Goal: Task Accomplishment & Management: Manage account settings

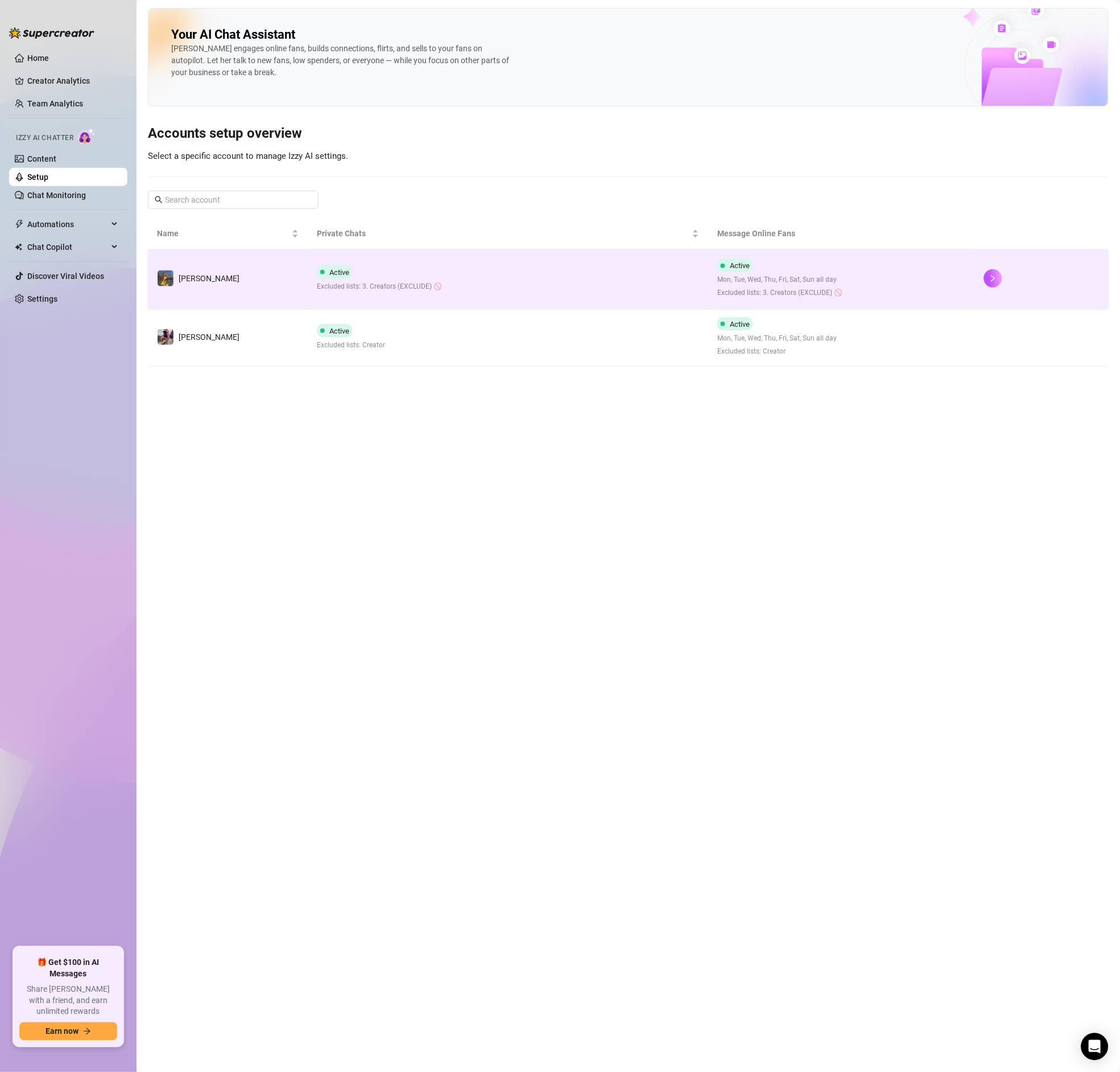
click at [783, 273] on div "Active Mon, Tue, Wed, Thu, Fri, Sat, Sun all day Excluded lists: 3. Creators (E…" at bounding box center [780, 278] width 125 height 40
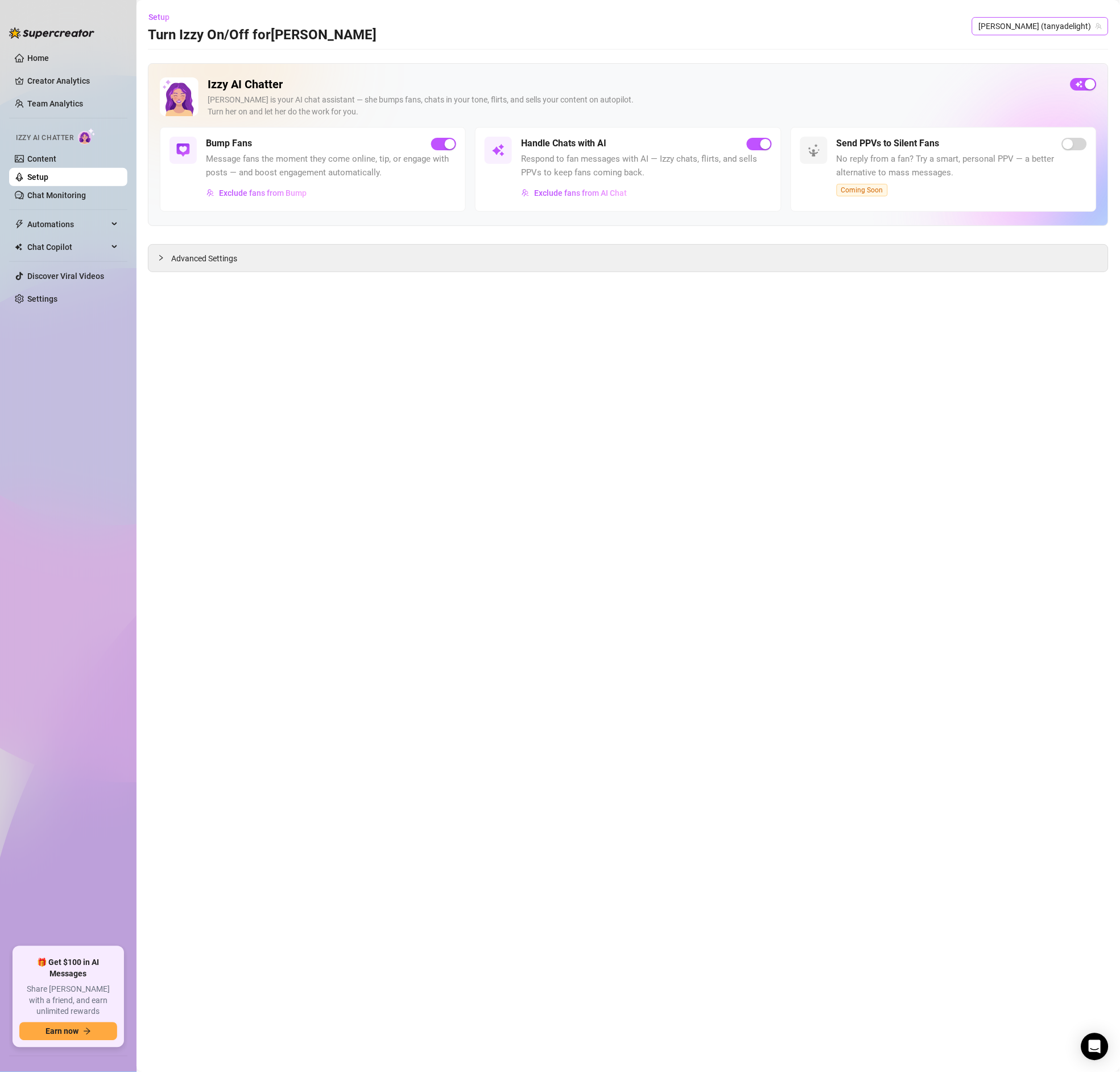
click at [1057, 29] on span "[PERSON_NAME] (tanyadelight)" at bounding box center [1040, 26] width 123 height 17
click at [340, 272] on div "Advanced Settings" at bounding box center [628, 258] width 961 height 28
click at [267, 191] on span "Exclude fans from Bump" at bounding box center [263, 193] width 88 height 9
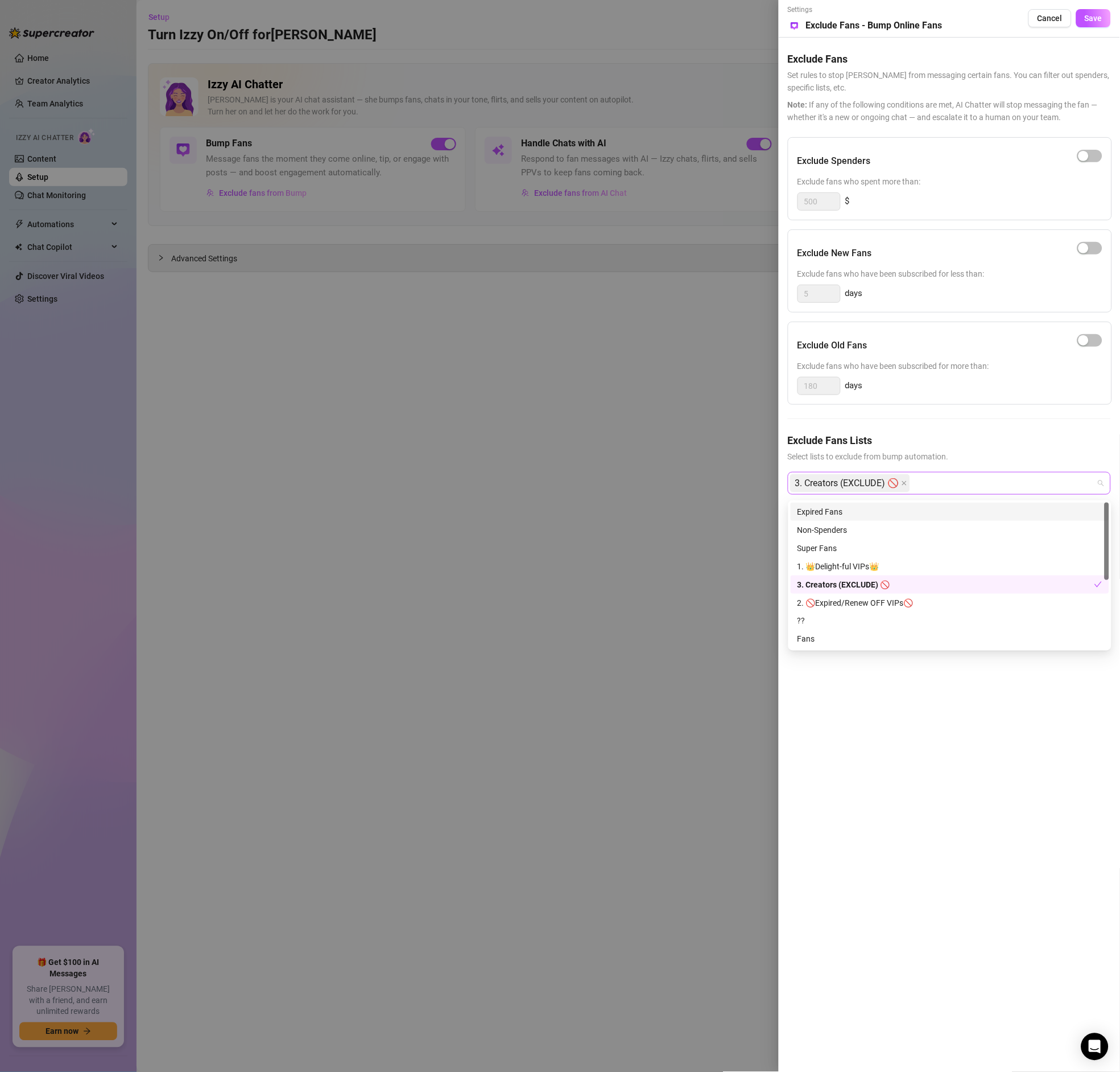
click at [938, 482] on div "3. Creators (EXCLUDE) 🚫" at bounding box center [944, 483] width 307 height 21
click at [832, 513] on div "Expired Fans" at bounding box center [950, 512] width 305 height 13
click at [588, 424] on div at bounding box center [560, 536] width 1120 height 1072
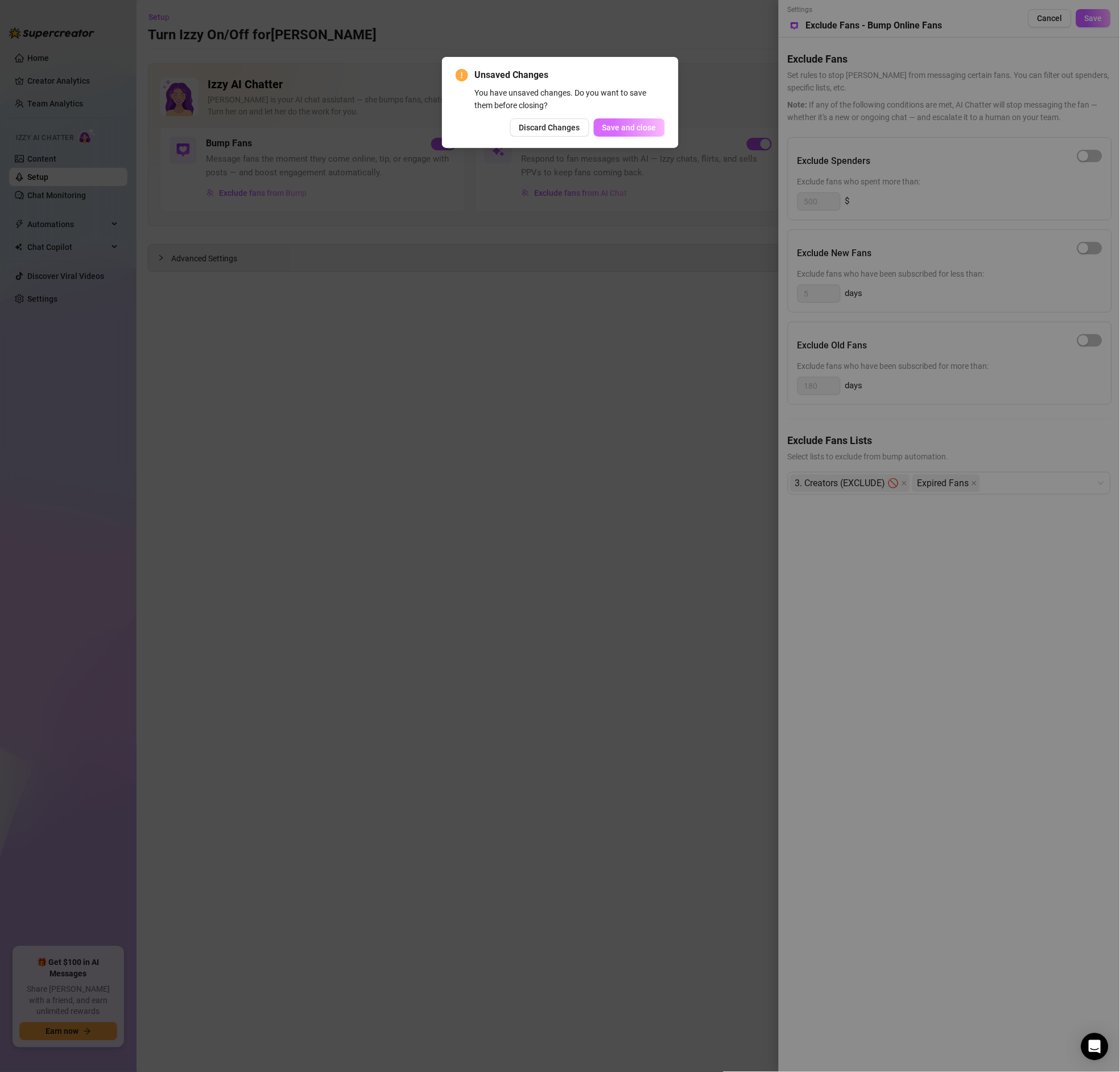
click at [638, 126] on span "Save and close" at bounding box center [630, 127] width 54 height 9
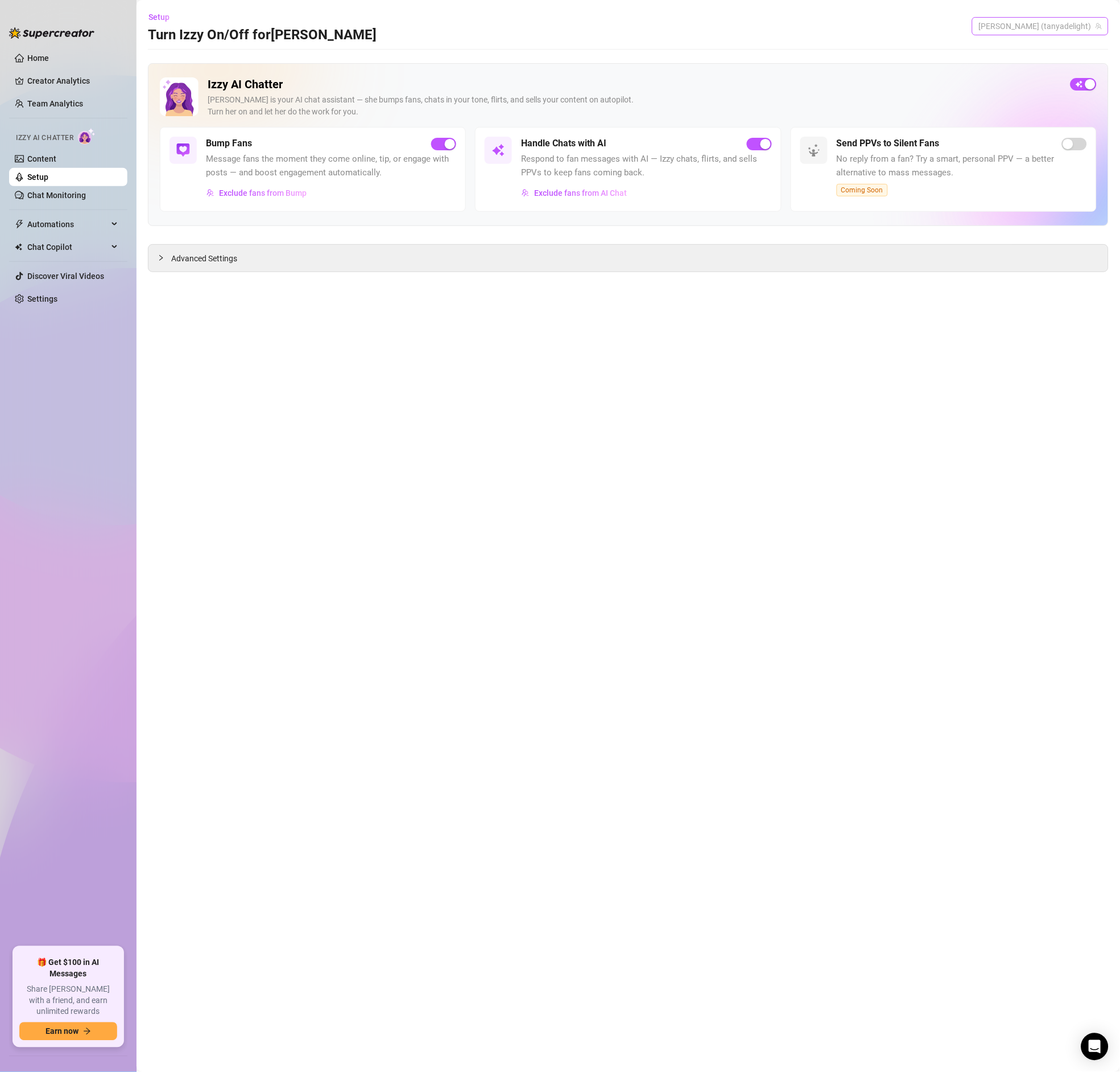
click at [1097, 21] on span "[PERSON_NAME] (tanyadelight)" at bounding box center [1040, 26] width 123 height 17
click at [1082, 68] on span "( tanyadelight_free )" at bounding box center [1066, 69] width 67 height 13
click at [237, 191] on span "Exclude fans from Bump" at bounding box center [263, 193] width 88 height 9
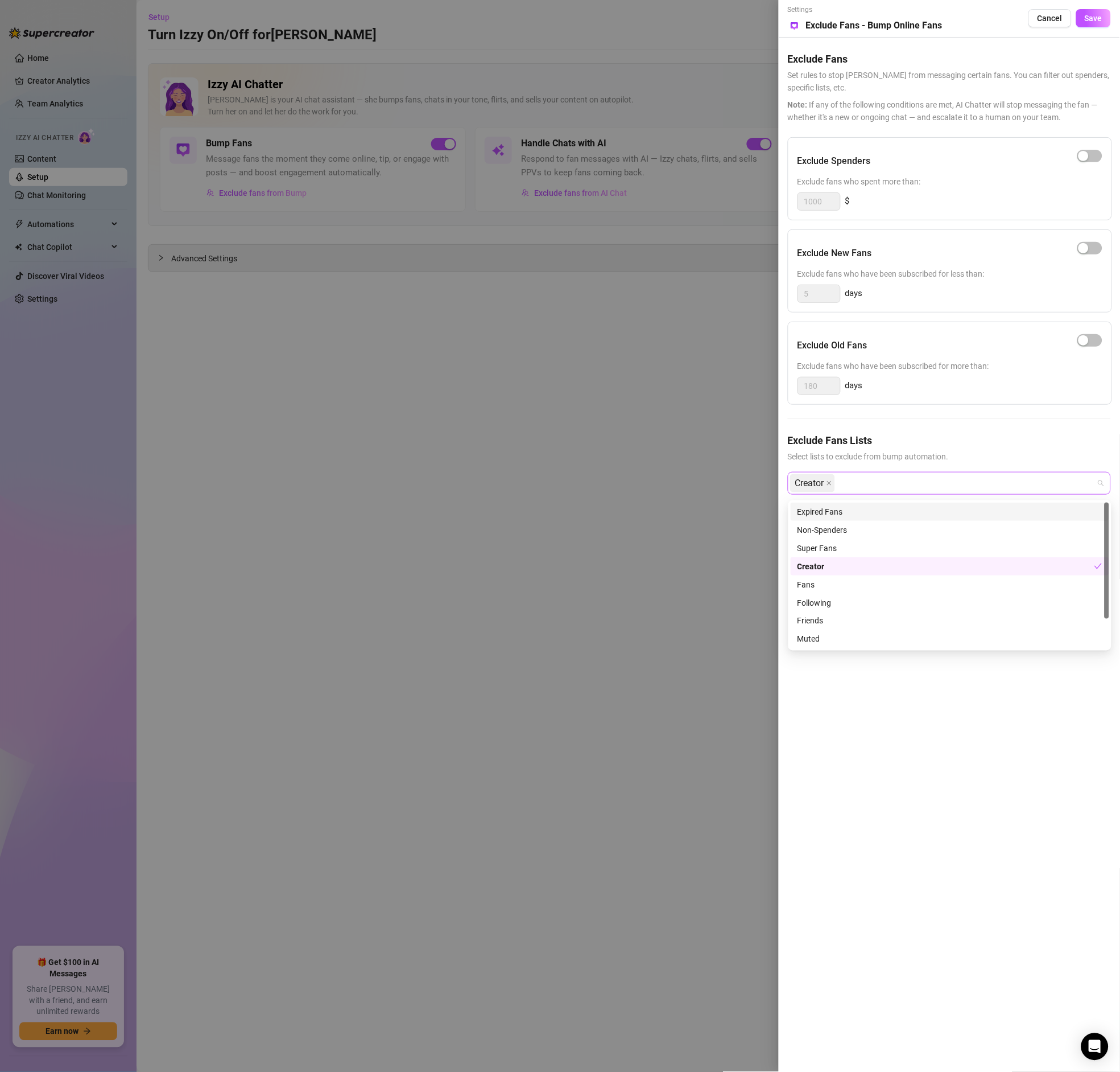
click at [879, 488] on div "Creator" at bounding box center [944, 483] width 307 height 21
click at [858, 515] on div "Expired Fans" at bounding box center [950, 512] width 305 height 13
click at [1096, 14] on span "Save" at bounding box center [1094, 18] width 18 height 9
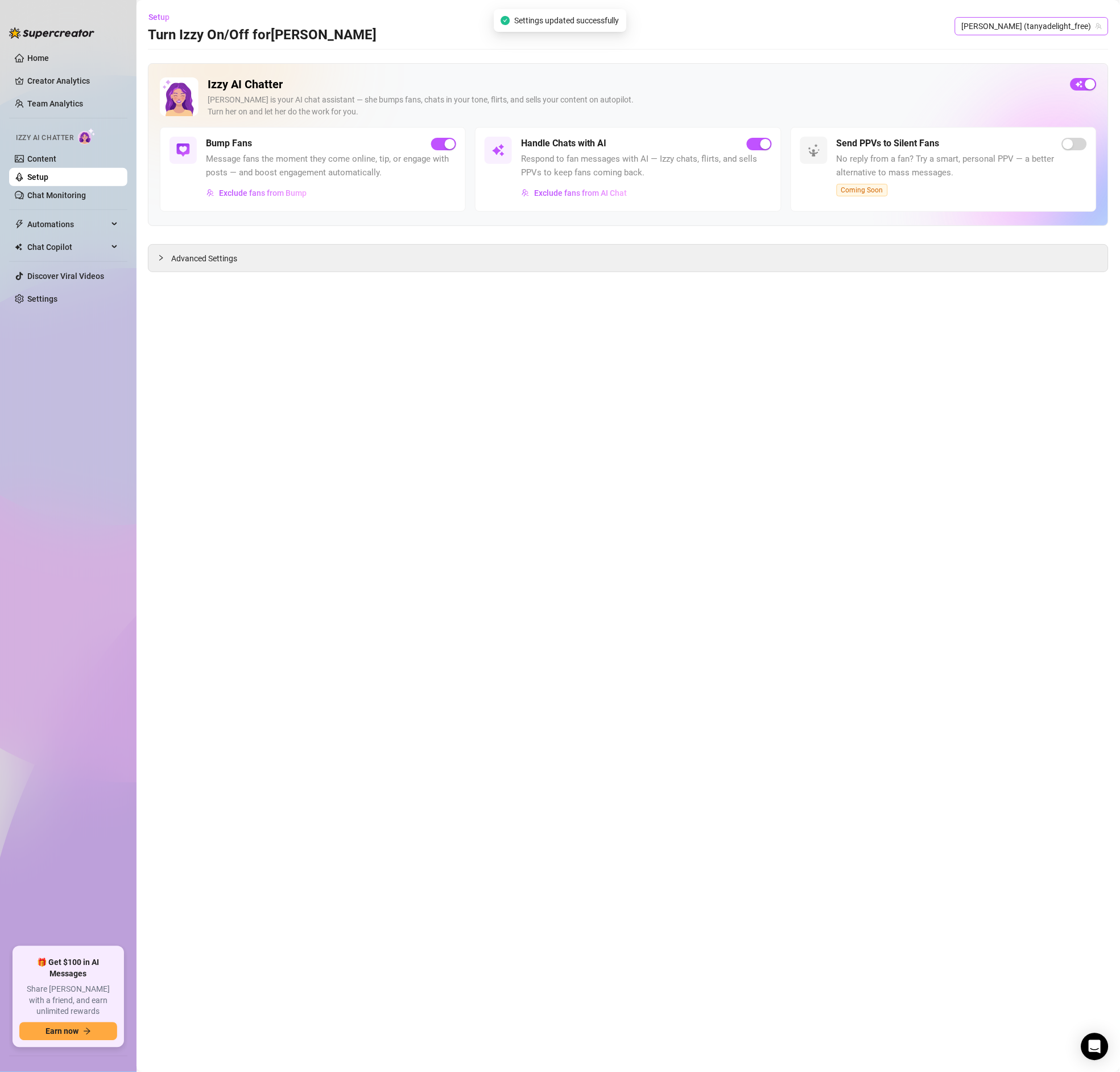
click at [1066, 21] on span "[PERSON_NAME] (tanyadelight_free)" at bounding box center [1032, 26] width 140 height 17
click at [1039, 53] on span "( tanyadelight )" at bounding box center [1057, 50] width 50 height 13
click at [1065, 19] on span "[PERSON_NAME] (tanyadelight)" at bounding box center [1040, 26] width 123 height 17
click at [1052, 65] on span "( tanyadelight_free )" at bounding box center [1066, 69] width 67 height 13
click at [1040, 26] on span "[PERSON_NAME] (tanyadelight_free)" at bounding box center [1032, 26] width 140 height 17
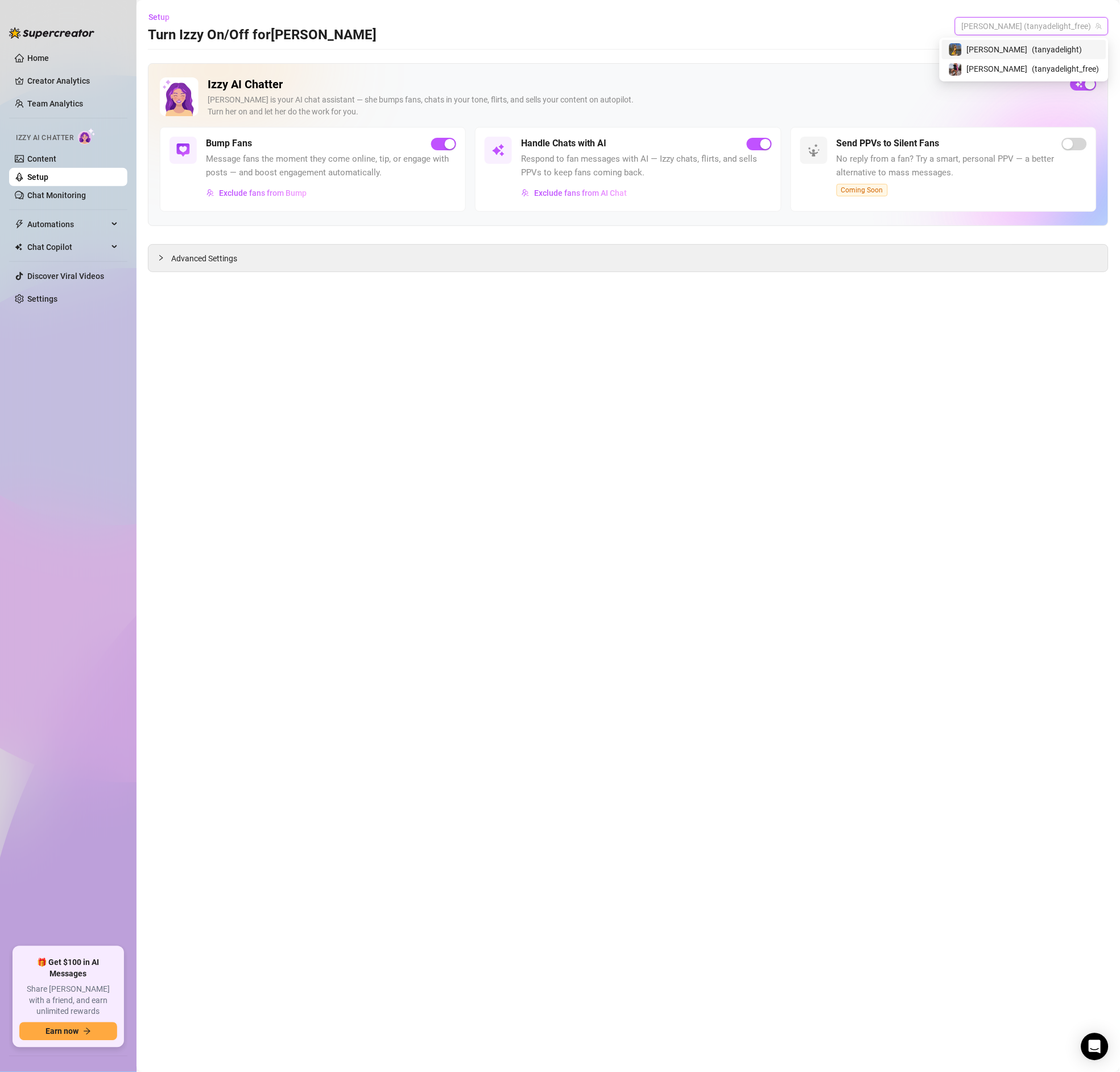
click at [1035, 48] on span "( tanyadelight )" at bounding box center [1057, 50] width 50 height 13
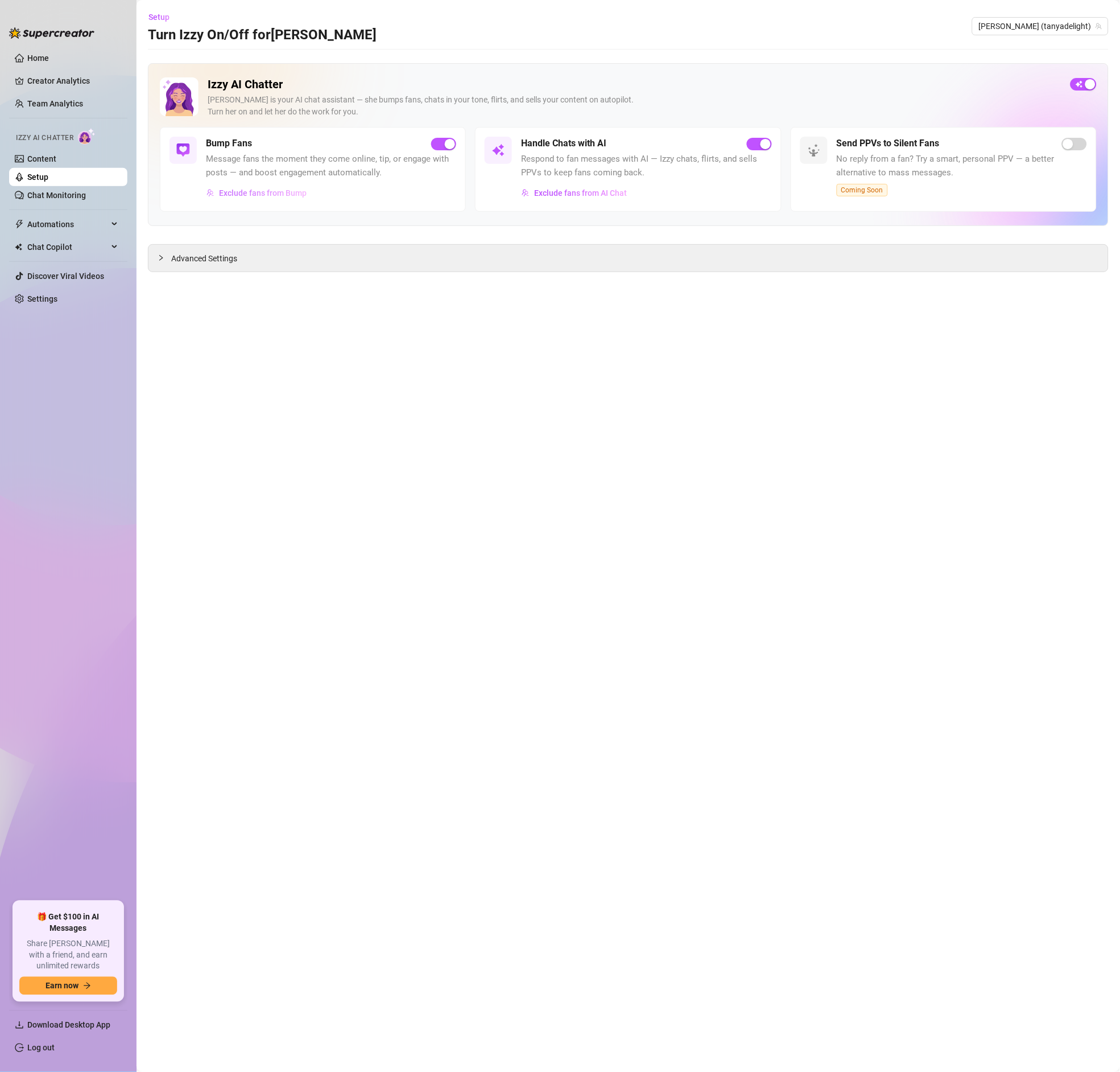
click at [277, 196] on span "Exclude fans from Bump" at bounding box center [263, 193] width 88 height 9
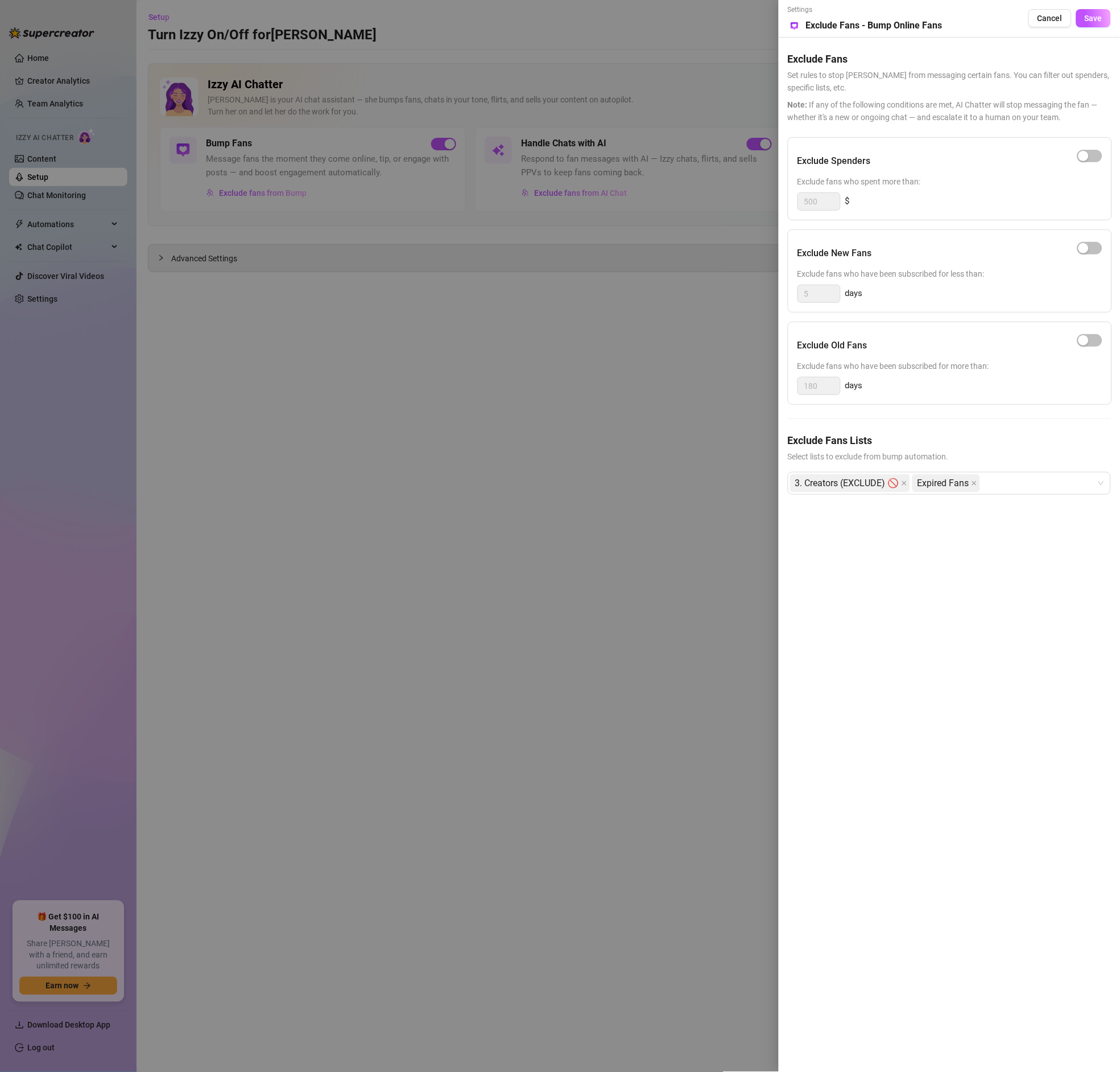
click at [445, 476] on div at bounding box center [560, 536] width 1120 height 1072
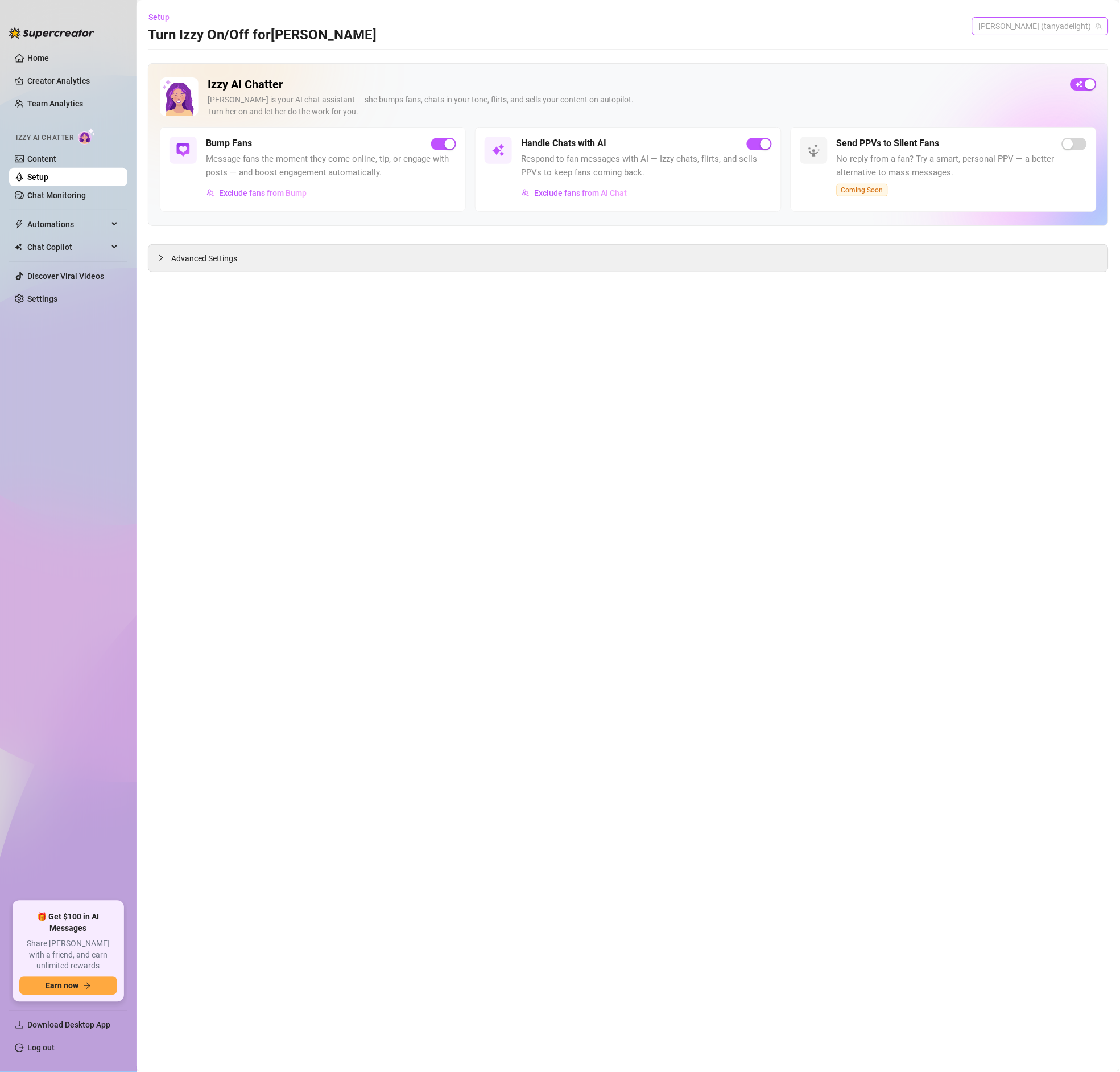
click at [1043, 23] on span "[PERSON_NAME] (tanyadelight)" at bounding box center [1040, 26] width 123 height 17
click at [1035, 63] on span "( tanyadelight_free )" at bounding box center [1066, 69] width 67 height 13
click at [231, 203] on div "Bump Fans Message fans the moment they come online, tip, or engage with posts —…" at bounding box center [313, 169] width 306 height 85
click at [237, 189] on span "Exclude fans from Bump" at bounding box center [263, 193] width 88 height 9
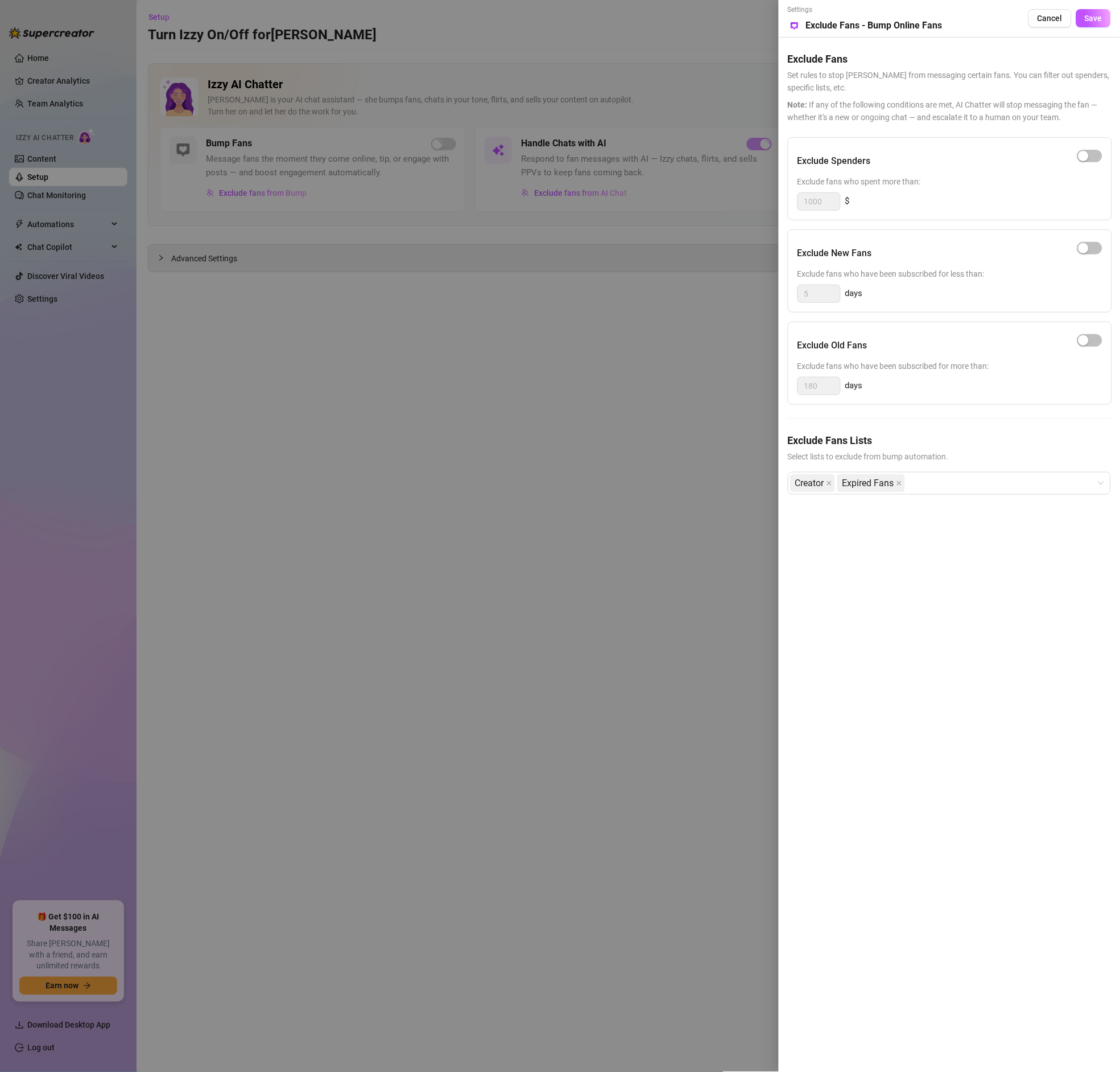
click at [408, 415] on div at bounding box center [560, 536] width 1120 height 1072
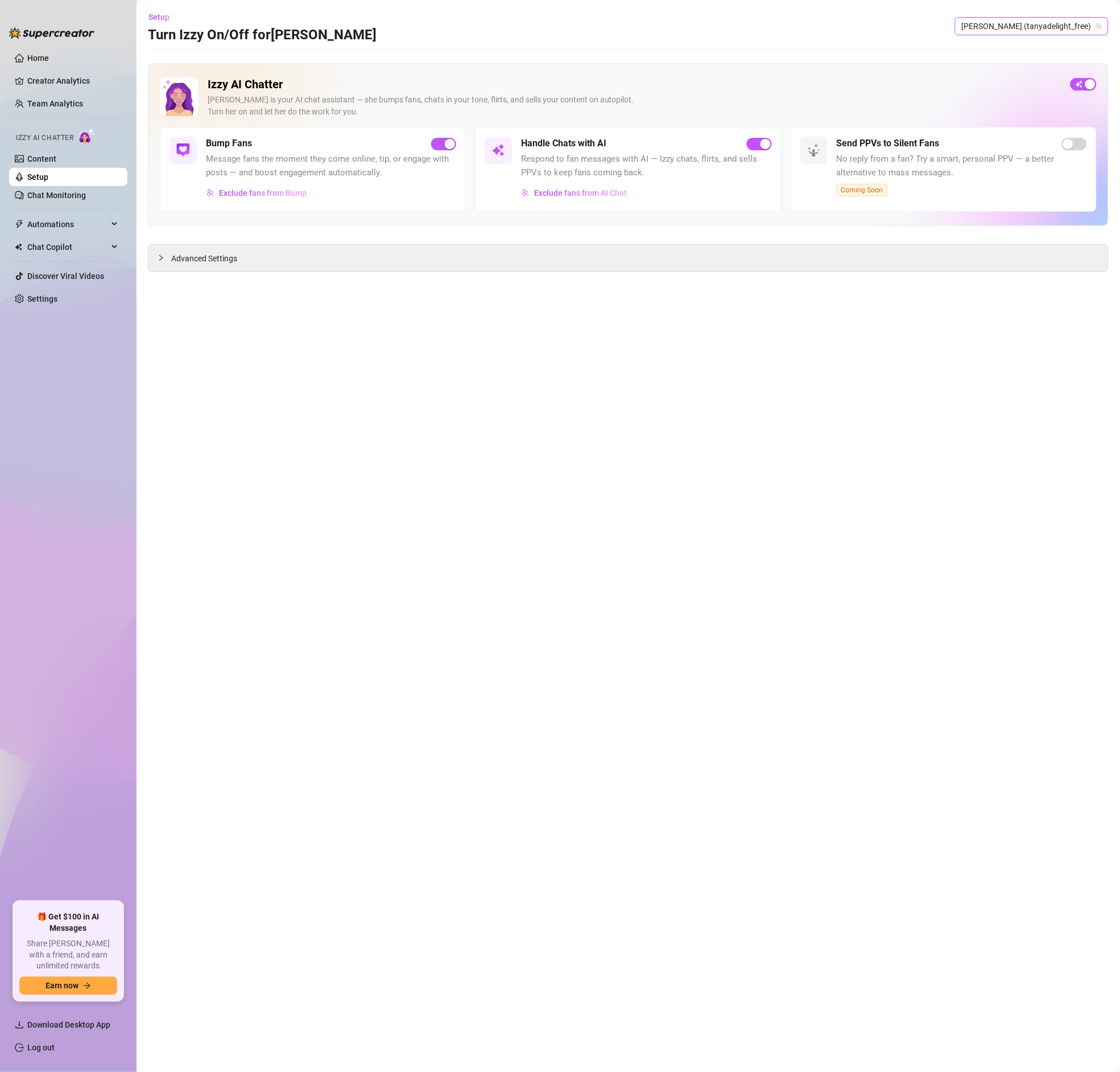
click at [1026, 25] on span "[PERSON_NAME] (tanyadelight_free)" at bounding box center [1032, 26] width 140 height 17
click at [1040, 46] on span "( tanyadelight )" at bounding box center [1057, 50] width 50 height 13
click at [553, 196] on span "Exclude fans from AI Chat" at bounding box center [581, 193] width 93 height 9
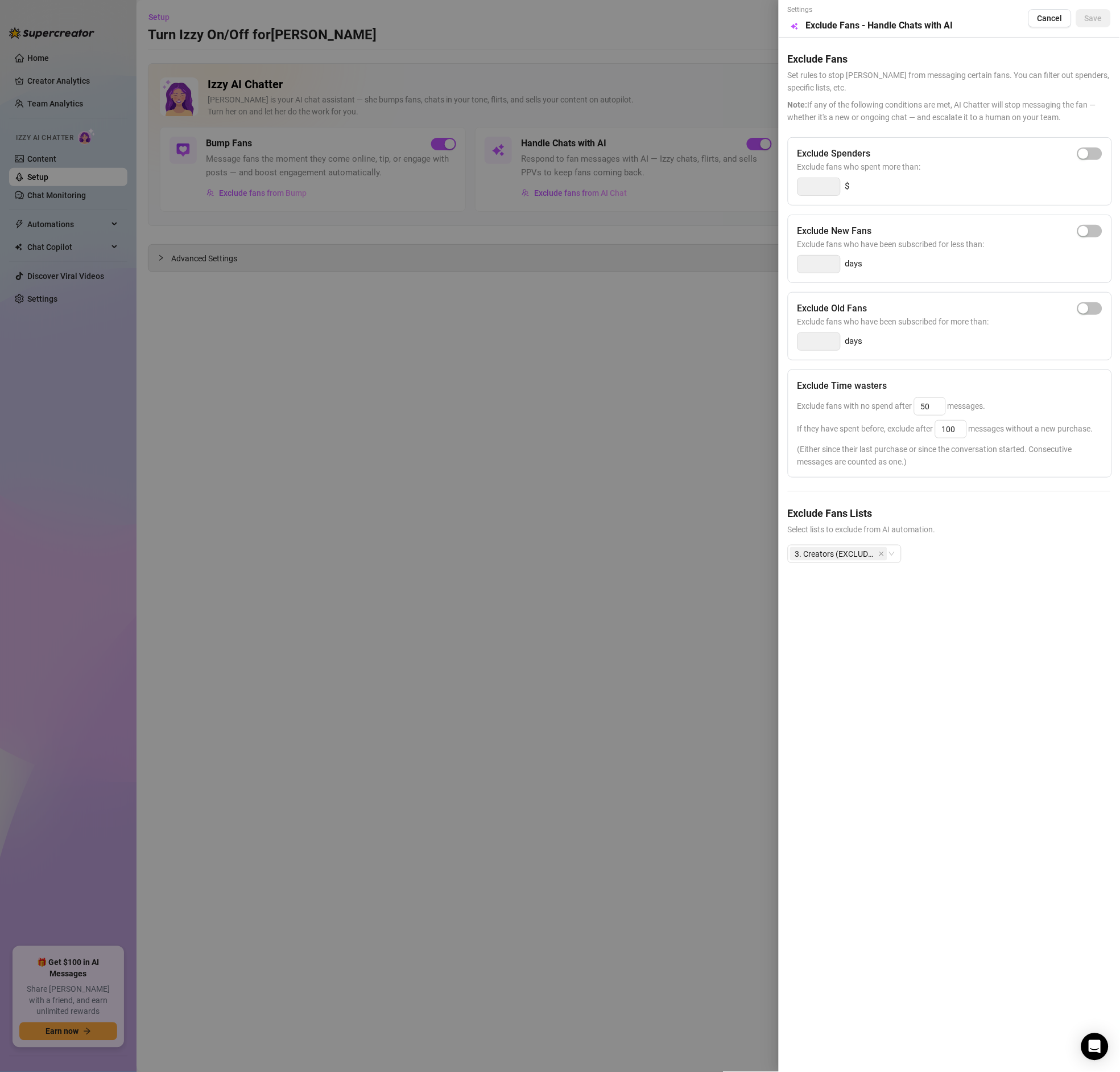
click at [642, 260] on div at bounding box center [560, 536] width 1120 height 1072
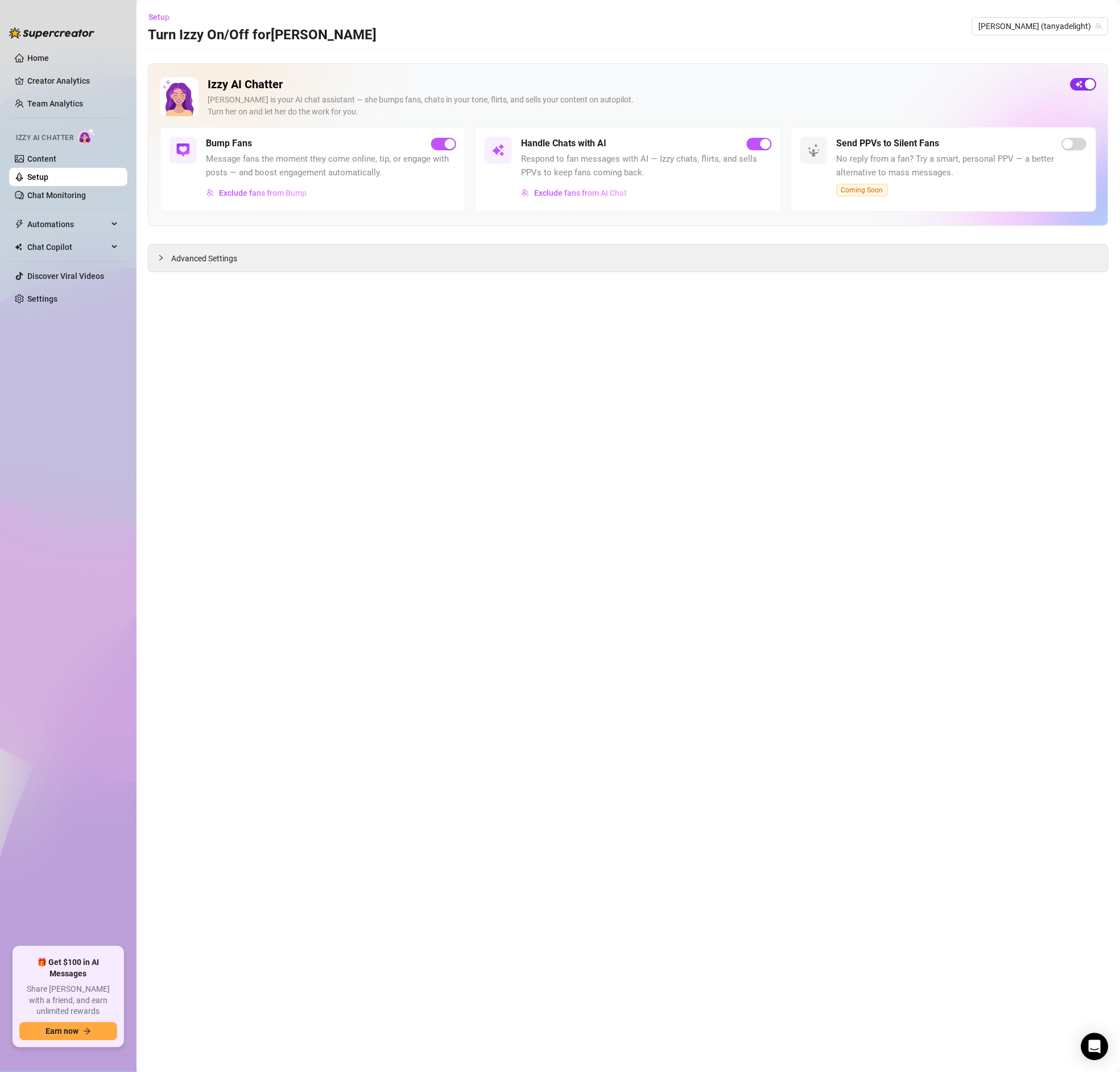
click at [1094, 81] on div "button" at bounding box center [1091, 84] width 10 height 10
click at [1045, 62] on main "Setup Turn Izzy On/Off for Tanya Tanya (tanyadelight) Izzy AI Chatter Izzy is y…" at bounding box center [628, 536] width 983 height 1072
click at [441, 140] on div "button" at bounding box center [438, 144] width 10 height 10
click at [283, 192] on span "Exclude fans from Bump" at bounding box center [263, 193] width 88 height 9
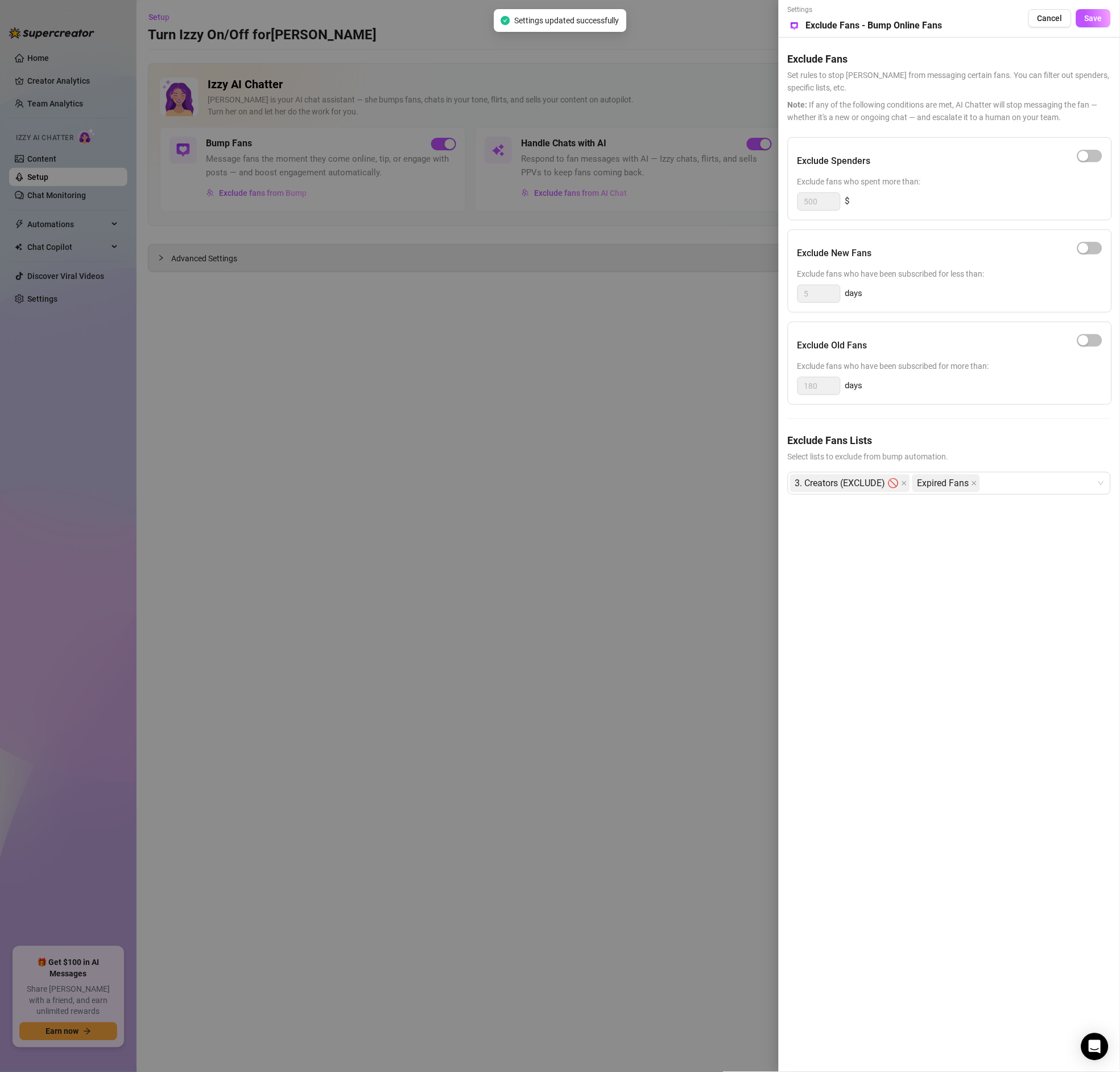
click at [523, 385] on div at bounding box center [560, 536] width 1120 height 1072
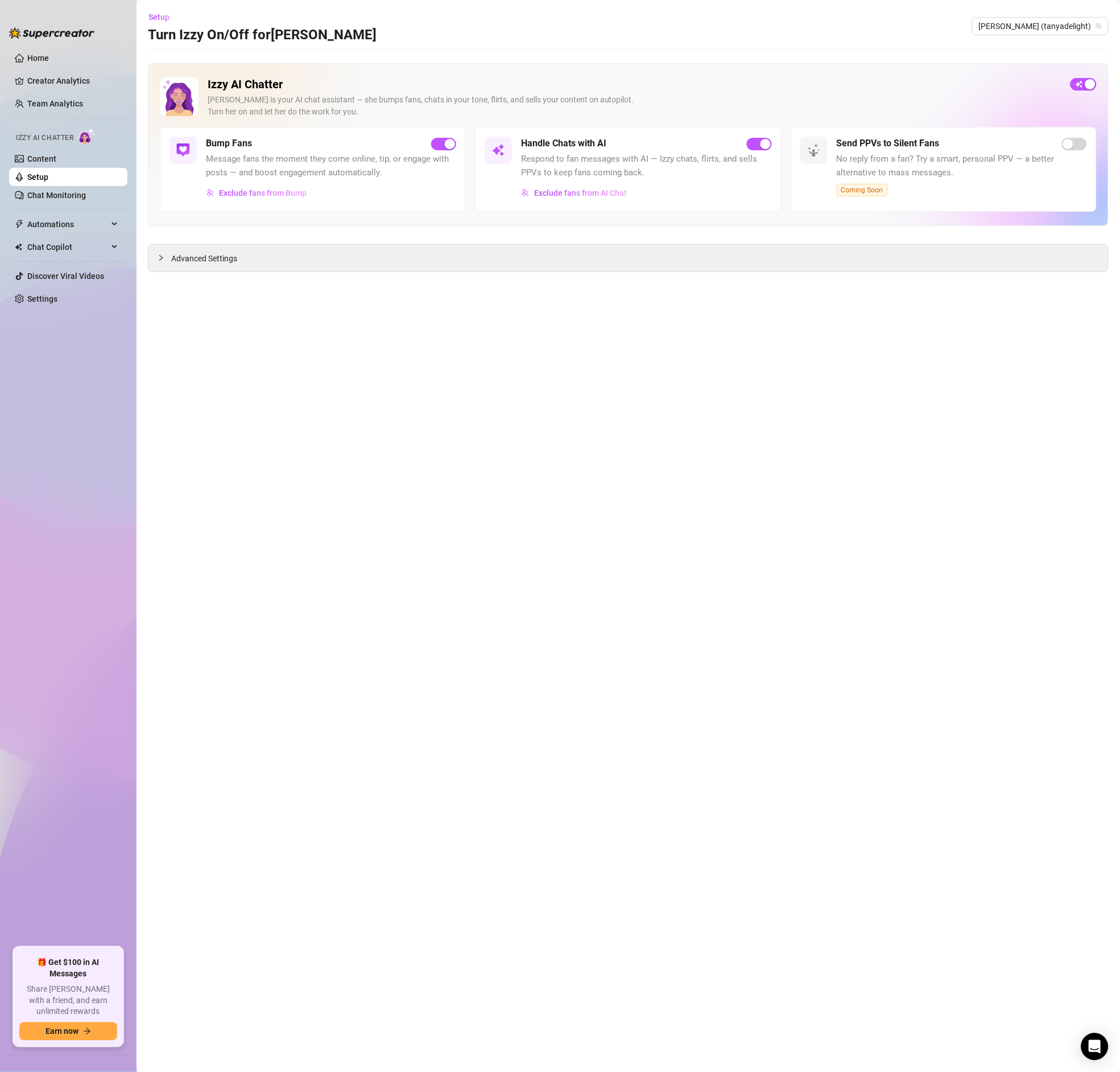
click at [976, 88] on h2 "Izzy AI Chatter" at bounding box center [635, 85] width 854 height 14
click at [1041, 27] on span "[PERSON_NAME] (tanyadelight)" at bounding box center [1040, 26] width 123 height 17
click at [1036, 70] on span "( tanyadelight_free )" at bounding box center [1066, 69] width 67 height 13
click at [441, 146] on span "button" at bounding box center [443, 144] width 25 height 13
click at [759, 140] on span "button" at bounding box center [759, 144] width 25 height 13
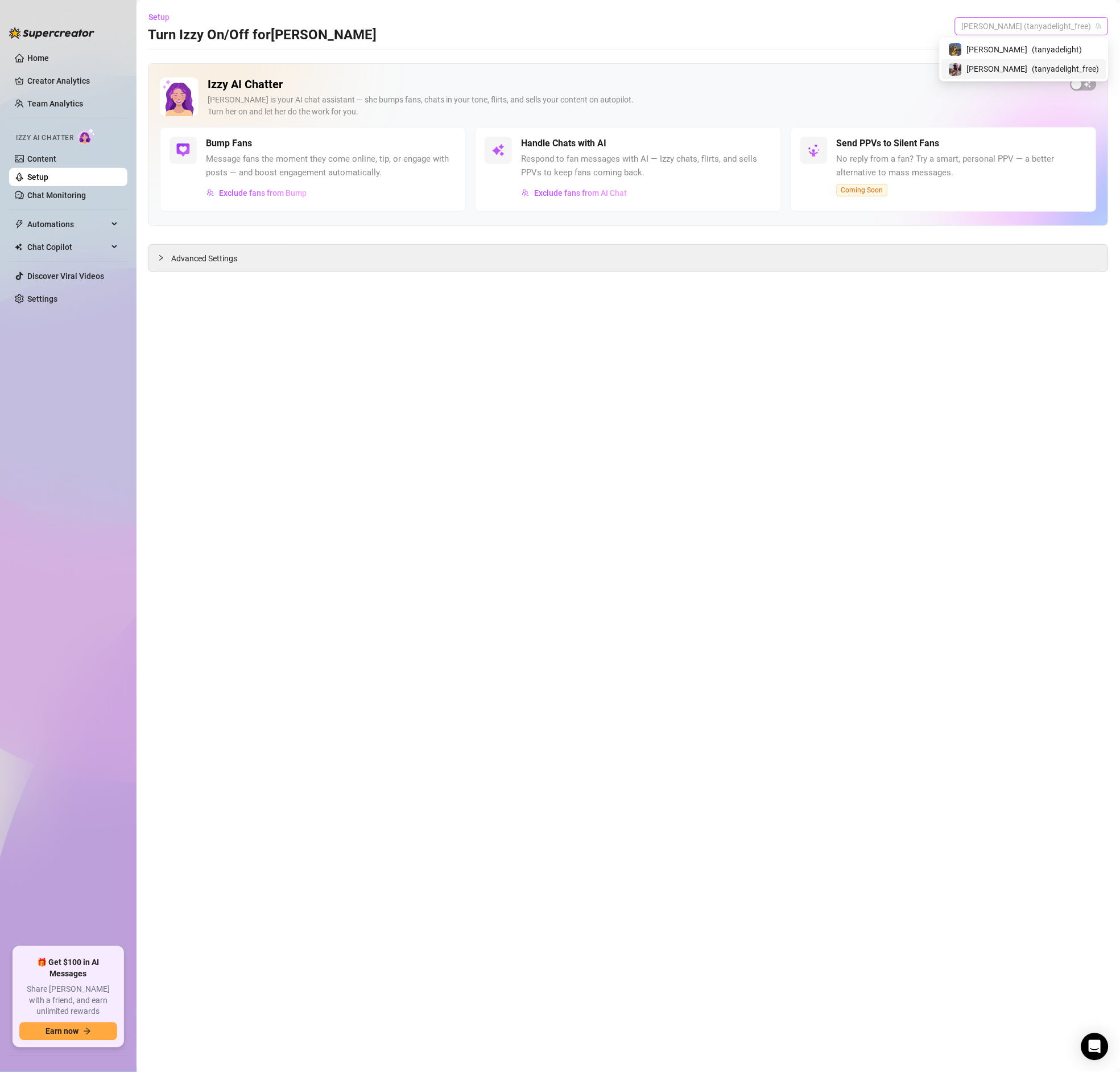
click at [1072, 23] on span "[PERSON_NAME] (tanyadelight_free)" at bounding box center [1032, 26] width 140 height 17
click at [1052, 43] on div "[PERSON_NAME] ( tanyadelight )" at bounding box center [1025, 49] width 151 height 14
click at [564, 193] on span "Exclude fans from AI Chat" at bounding box center [581, 193] width 93 height 9
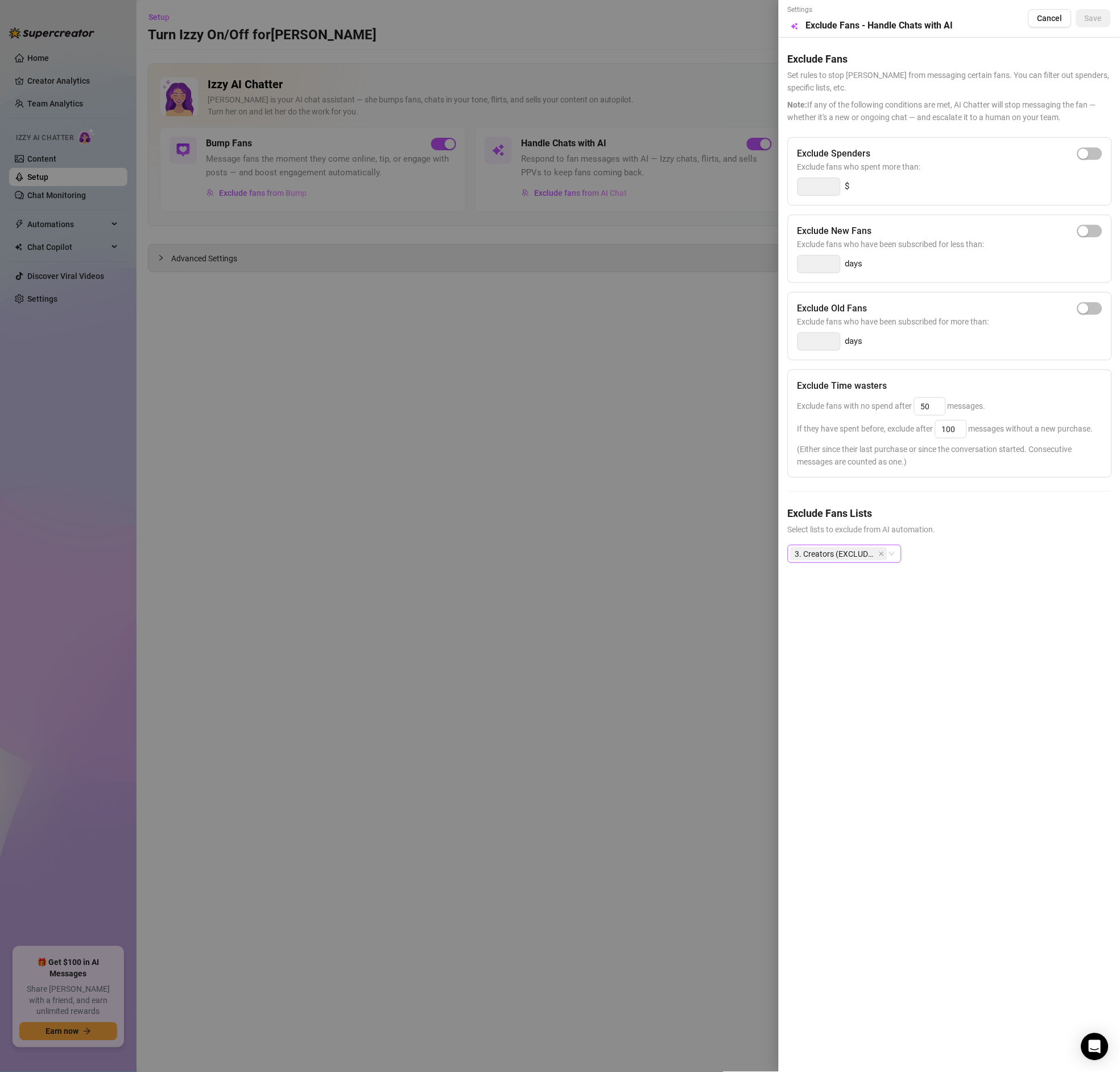
click at [810, 560] on span "3. Creators (EXCLUDE) 🚫" at bounding box center [836, 554] width 81 height 13
click at [820, 585] on div "Expired Fans" at bounding box center [845, 582] width 95 height 13
click at [1097, 23] on button "Save" at bounding box center [1094, 19] width 35 height 19
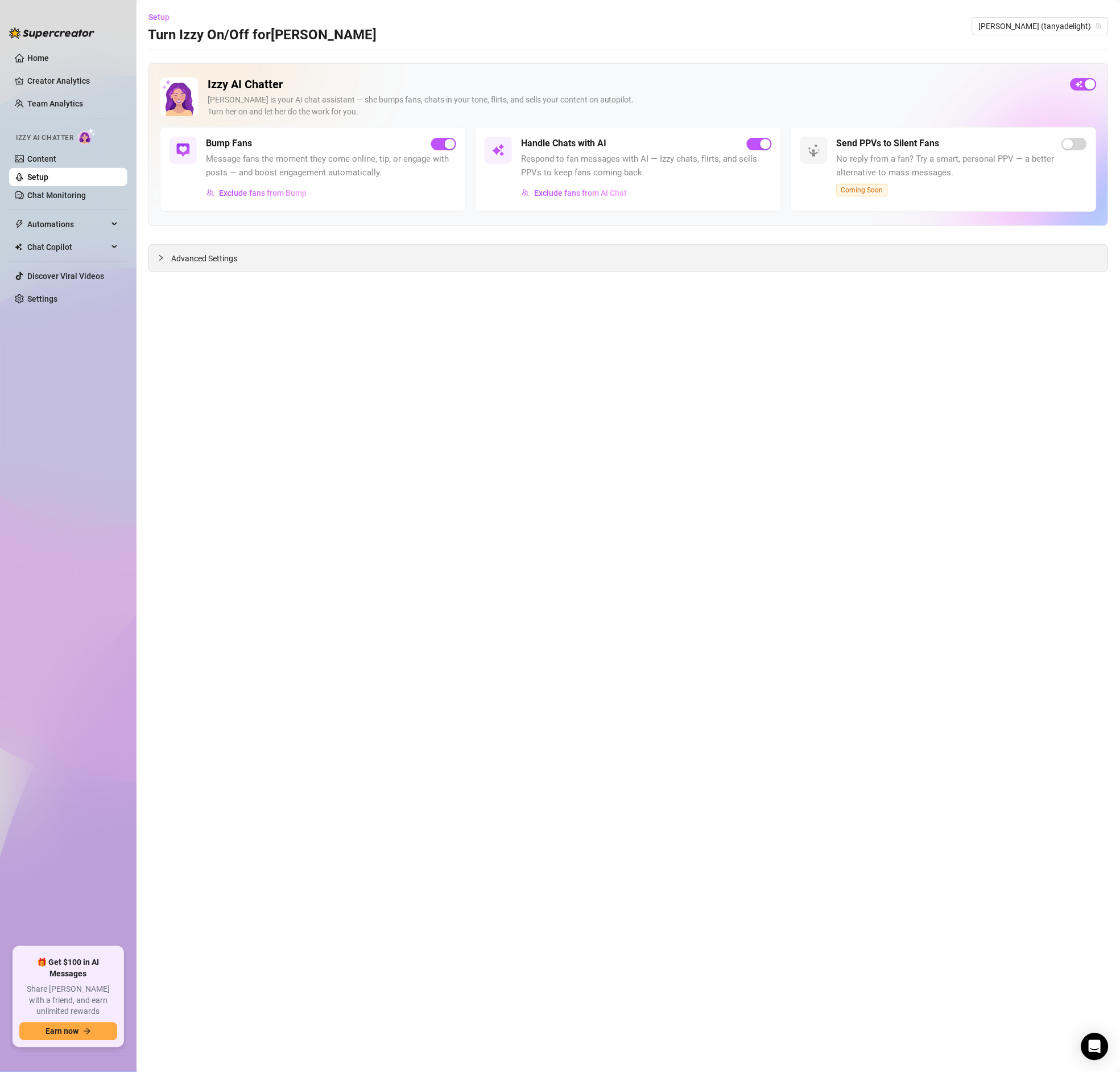
click at [203, 257] on span "Advanced Settings" at bounding box center [204, 258] width 66 height 13
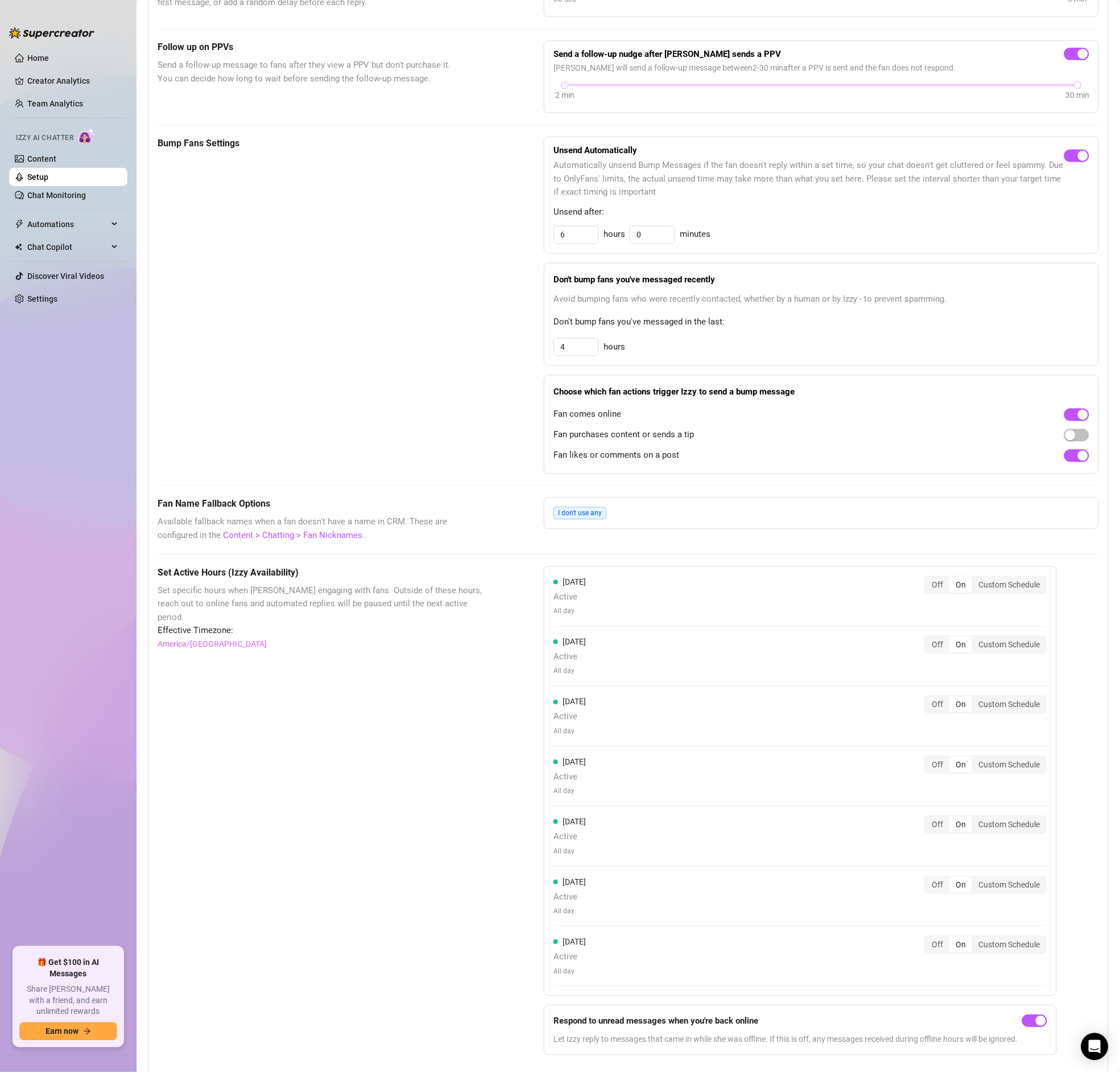
scroll to position [403, 0]
click at [1018, 589] on div "Custom Schedule" at bounding box center [1009, 584] width 74 height 16
click at [975, 578] on input "Custom Schedule" at bounding box center [975, 578] width 0 height 0
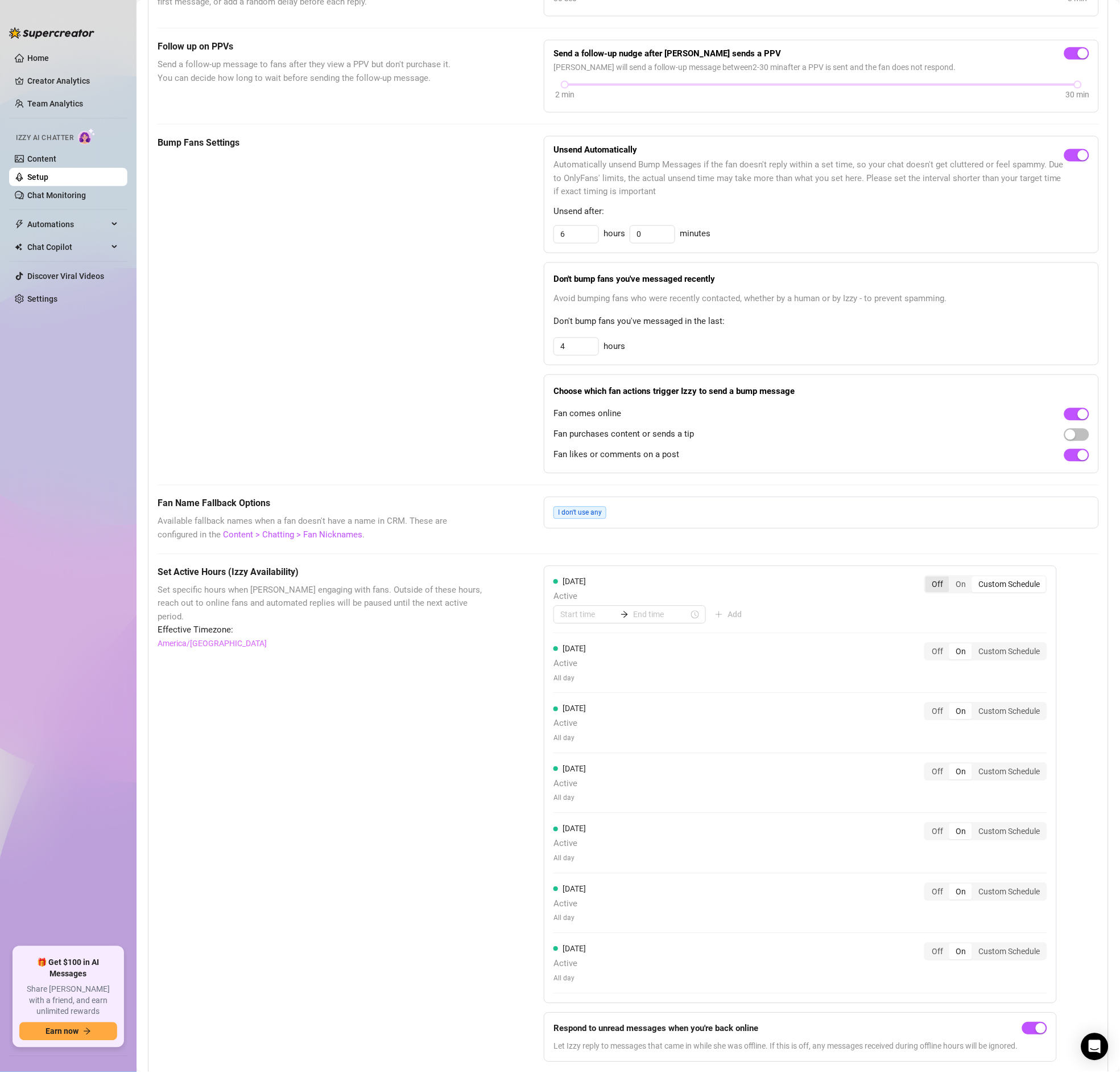
click at [947, 589] on div "Off" at bounding box center [938, 584] width 24 height 16
click at [929, 578] on input "Off" at bounding box center [929, 578] width 0 height 0
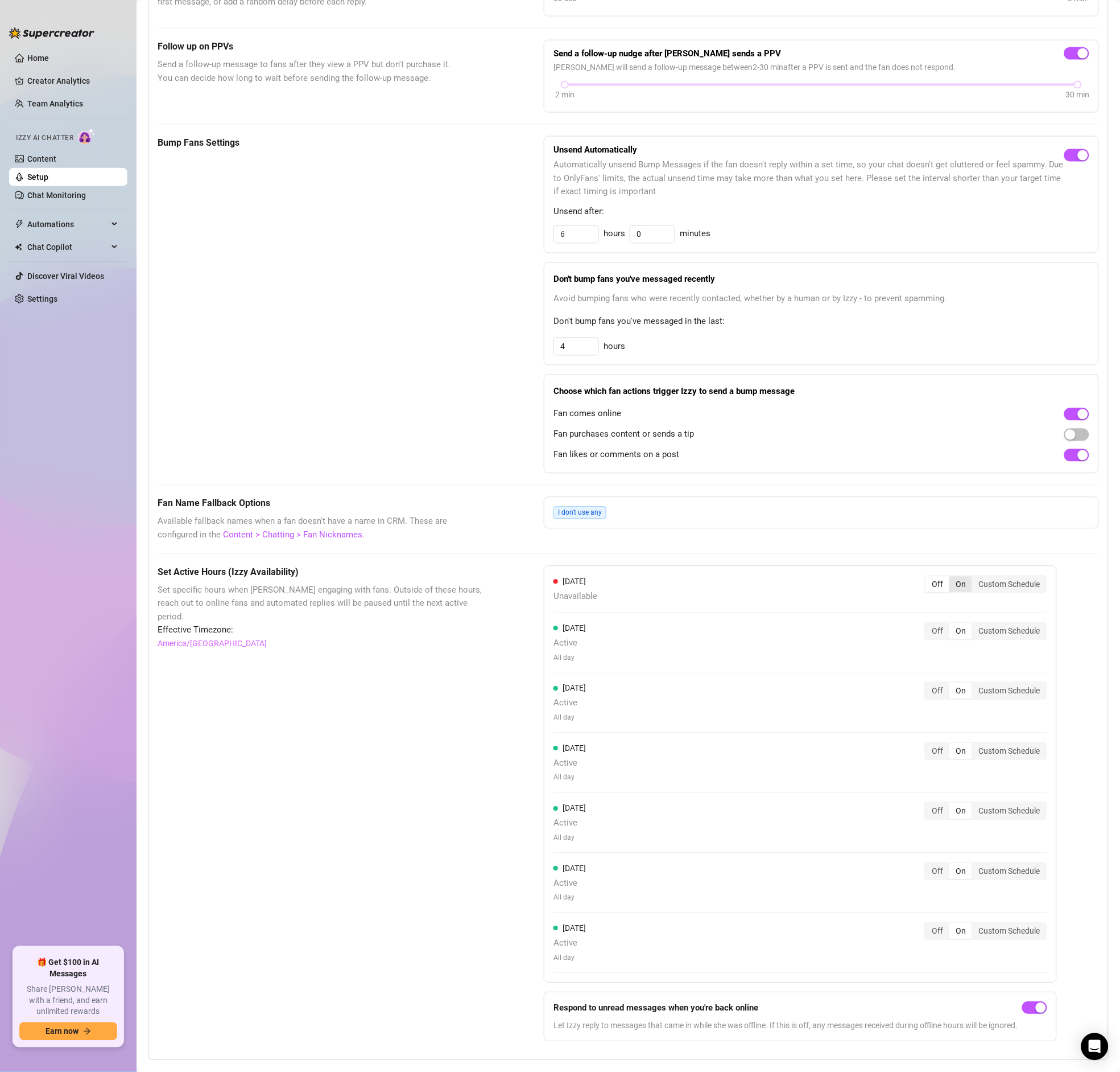
click at [963, 591] on div "On" at bounding box center [961, 584] width 23 height 16
click at [952, 578] on input "On" at bounding box center [952, 578] width 0 height 0
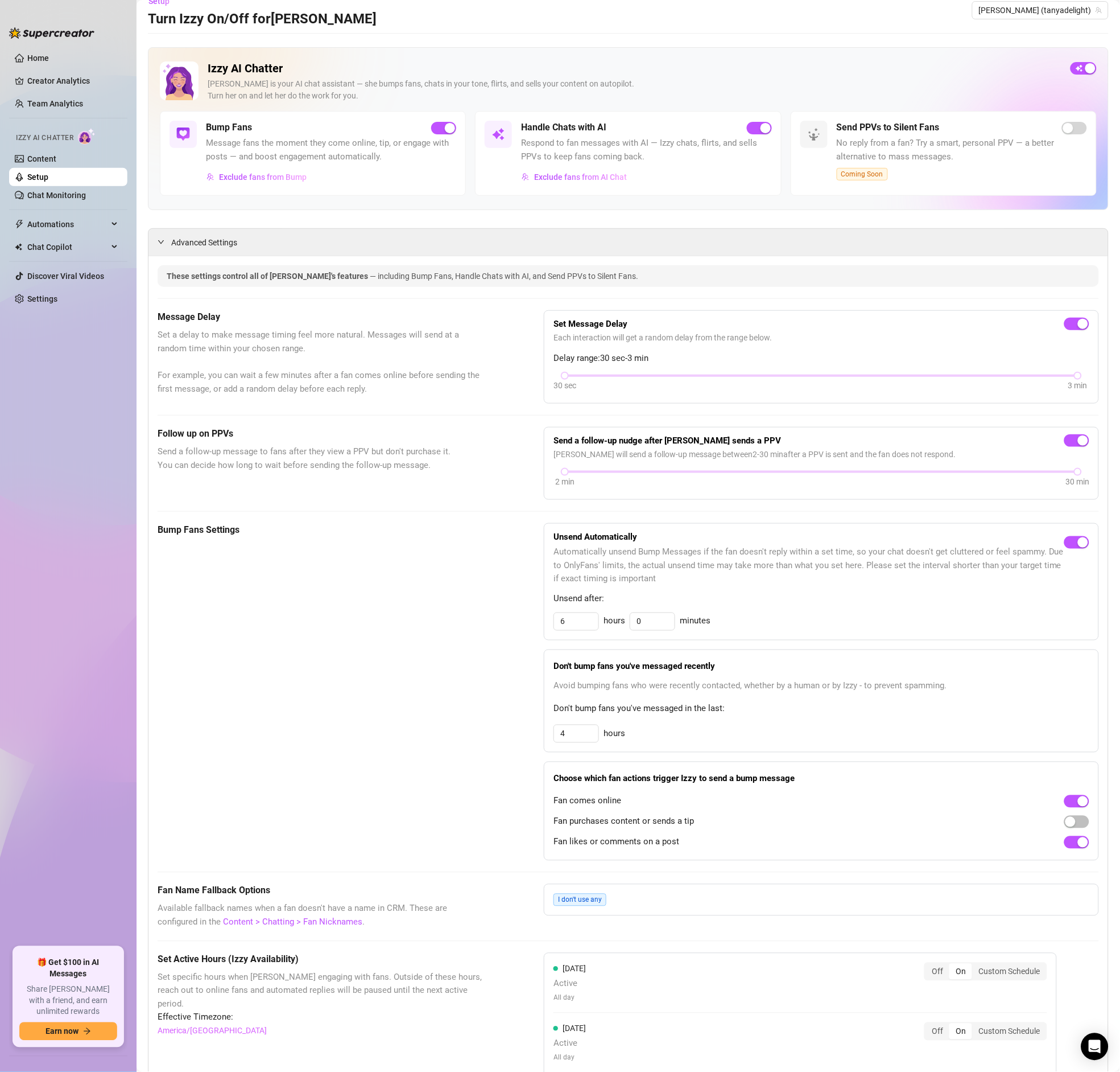
scroll to position [0, 0]
